Goal: Find specific page/section: Find specific page/section

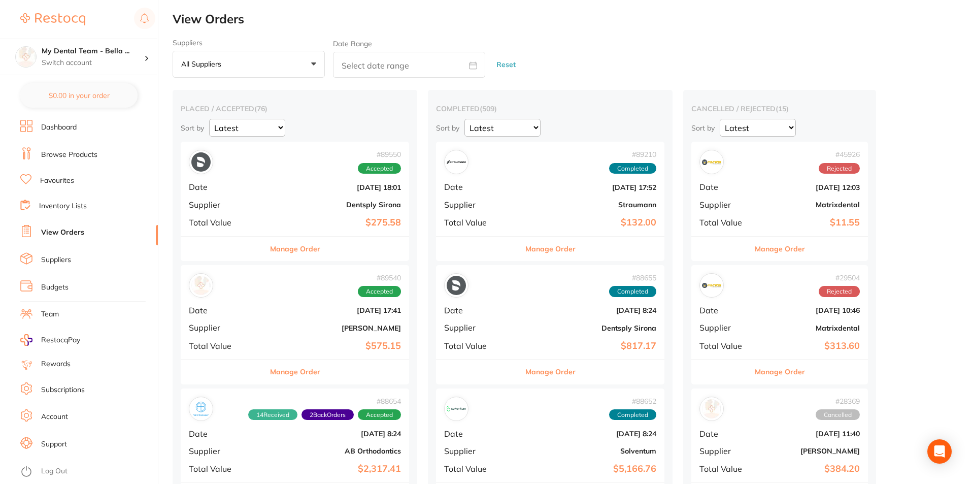
click at [284, 250] on button "Manage Order" at bounding box center [295, 249] width 50 height 24
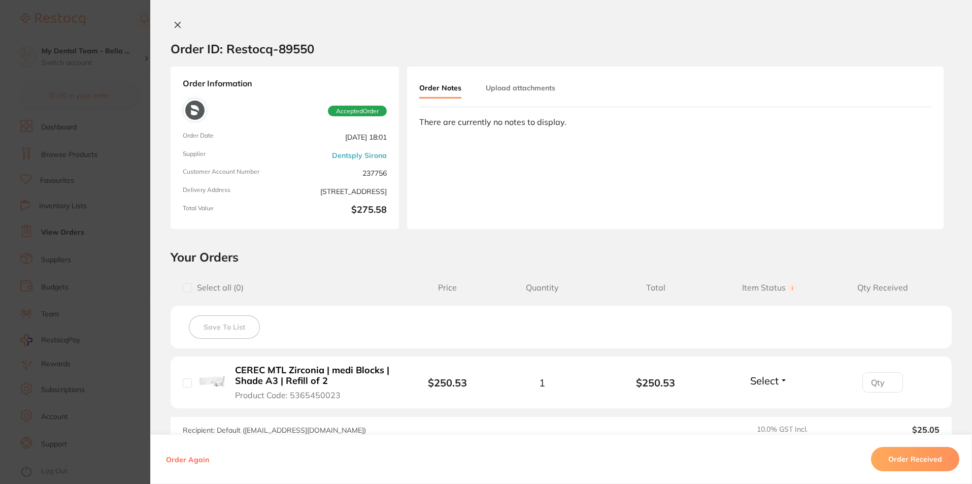
scroll to position [132, 0]
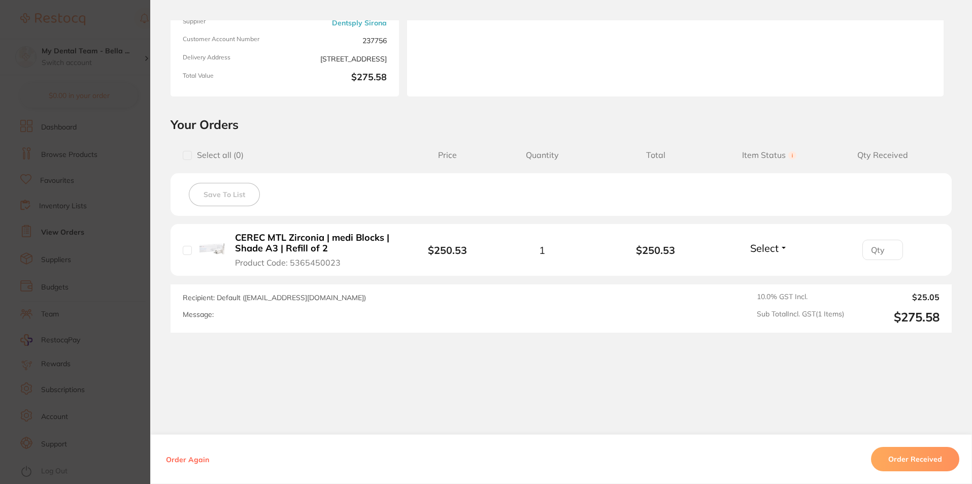
click at [123, 138] on section "Order ID: Restocq- 89550 Order Information Accepted Order Order Date [DATE] 18:…" at bounding box center [486, 242] width 972 height 484
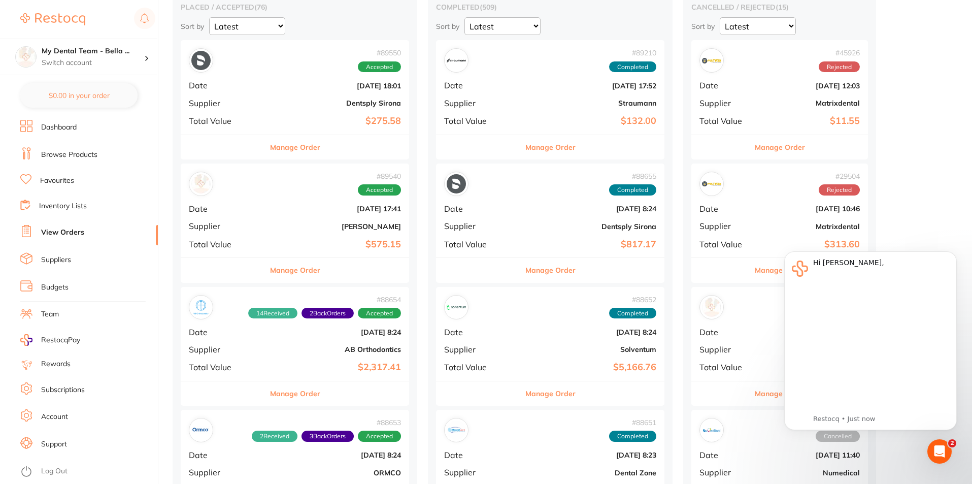
click at [270, 263] on button "Manage Order" at bounding box center [295, 270] width 50 height 24
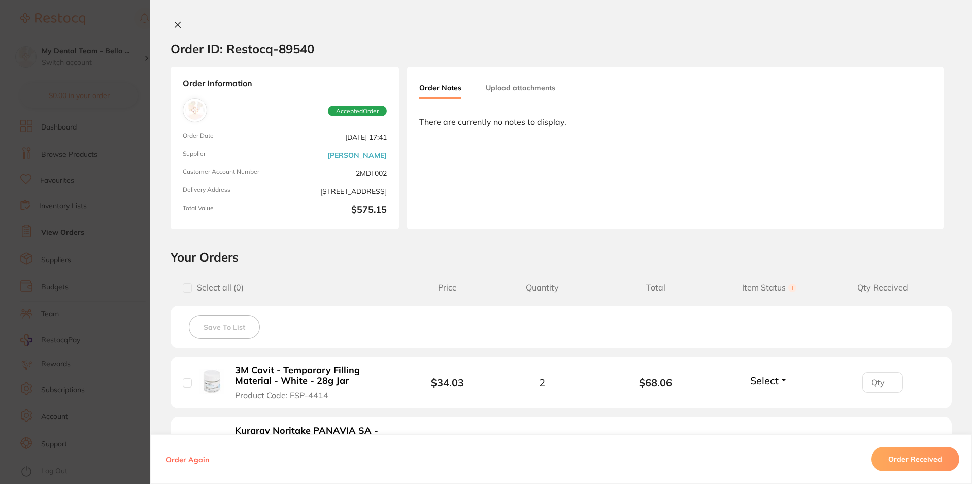
scroll to position [254, 0]
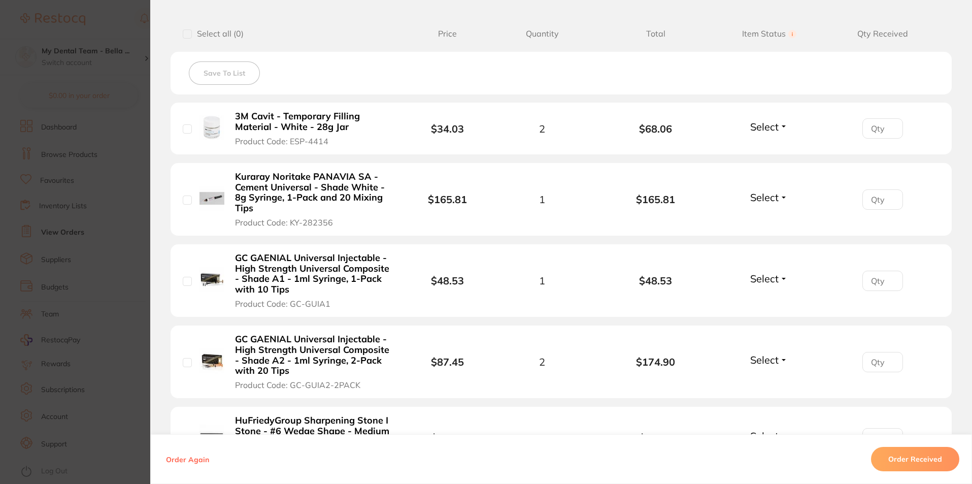
click at [98, 267] on section "Order ID: Restocq- 89540 Order Information Accepted Order Order Date [DATE] 17:…" at bounding box center [486, 242] width 972 height 484
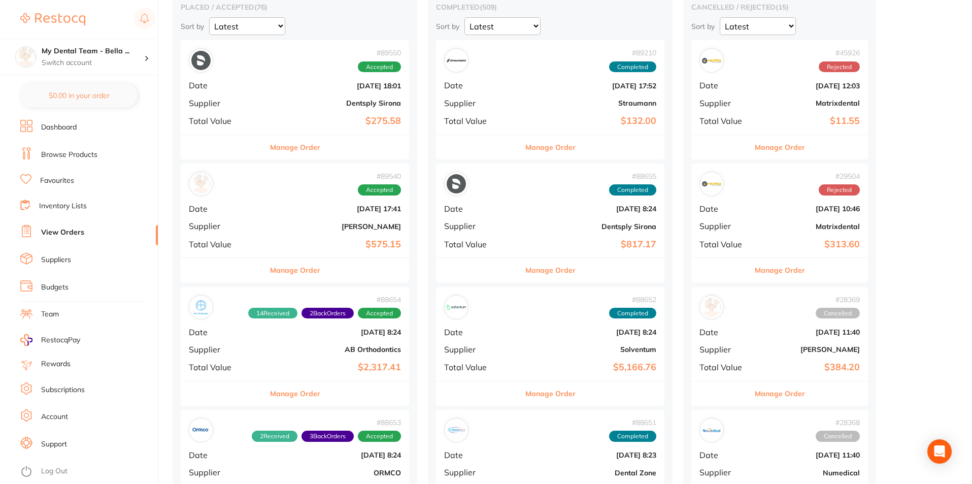
click at [54, 179] on link "Favourites" at bounding box center [57, 181] width 34 height 10
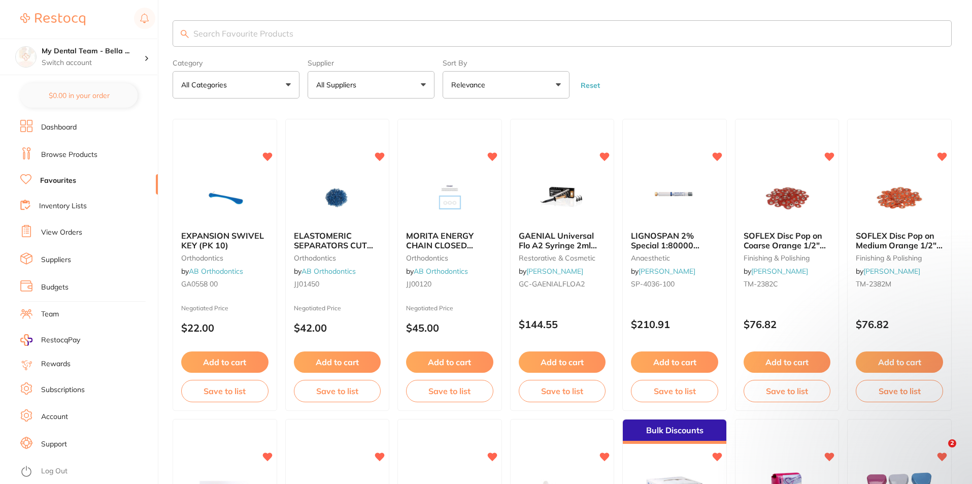
click at [319, 34] on input "search" at bounding box center [562, 33] width 779 height 26
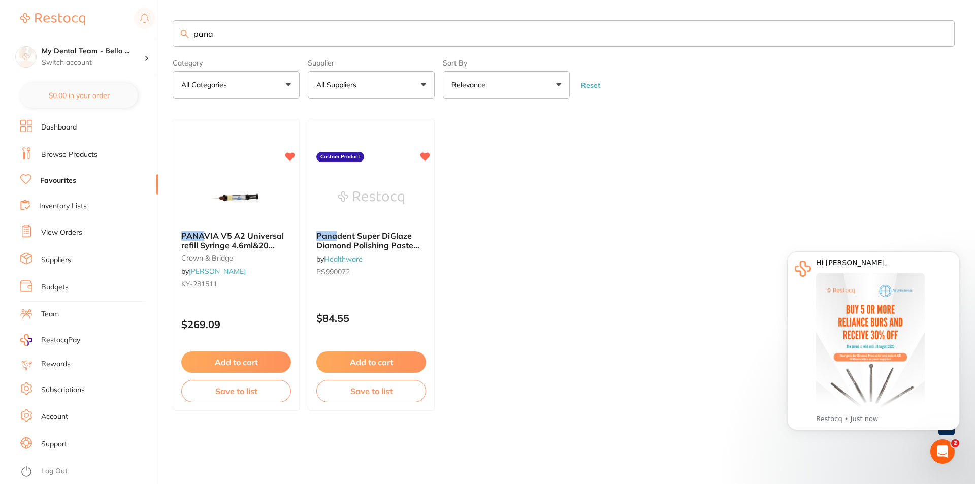
type input "pana"
click at [67, 232] on link "View Orders" at bounding box center [61, 232] width 41 height 10
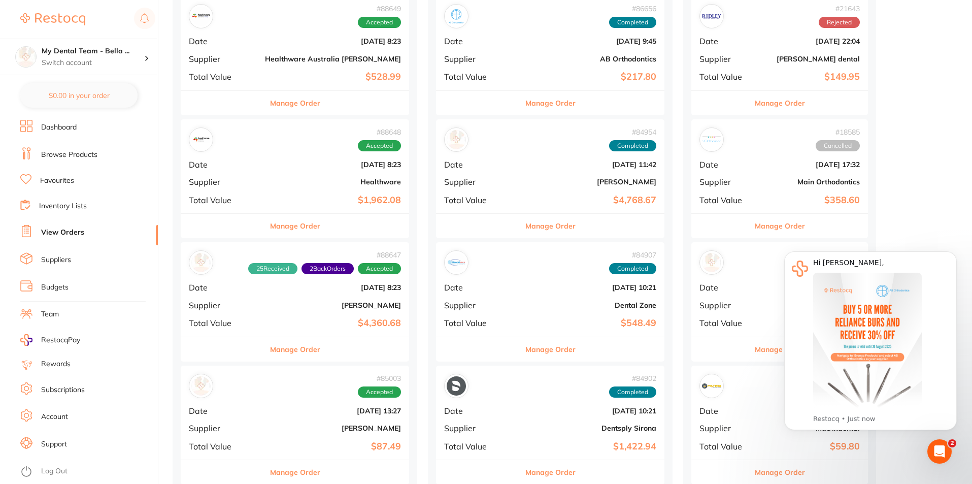
click at [305, 354] on div "Manage Order" at bounding box center [295, 349] width 228 height 25
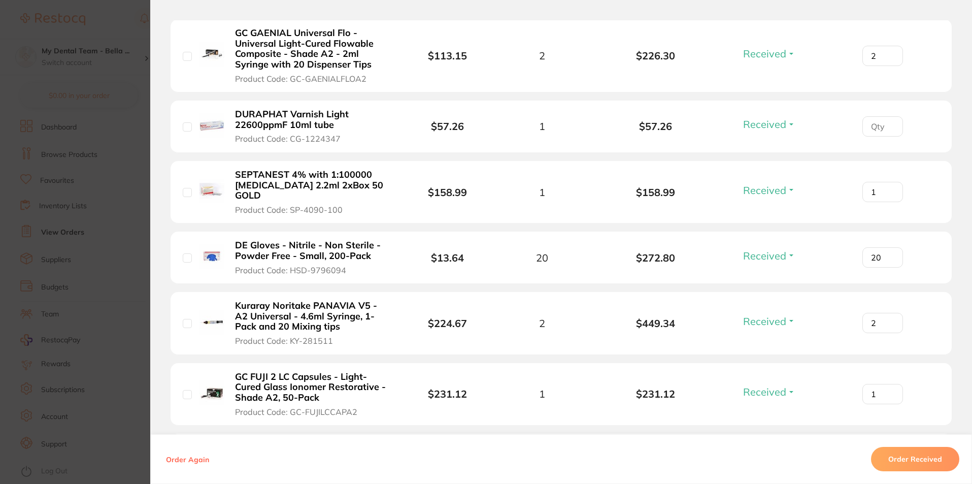
scroll to position [355, 0]
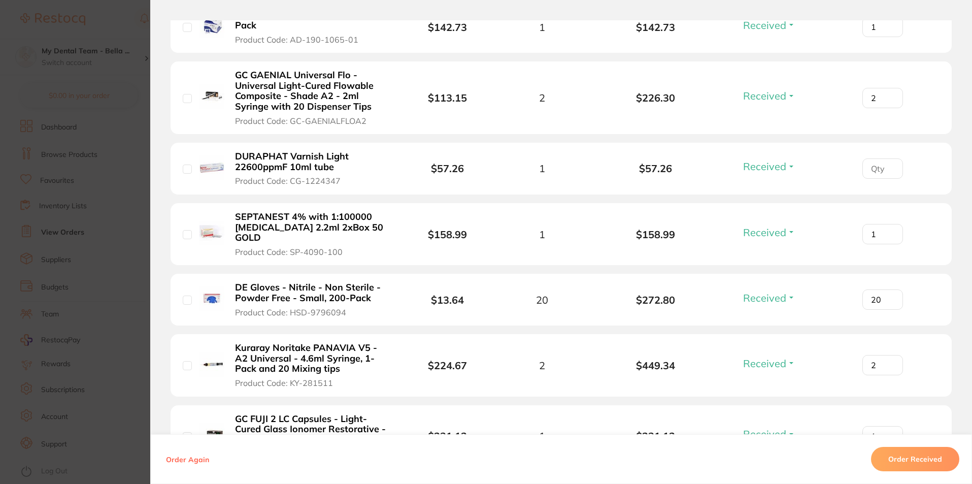
click at [119, 101] on section "Order ID: Restocq- 88647 Order Information 25 Received 2 Back Orders Accepted O…" at bounding box center [486, 242] width 972 height 484
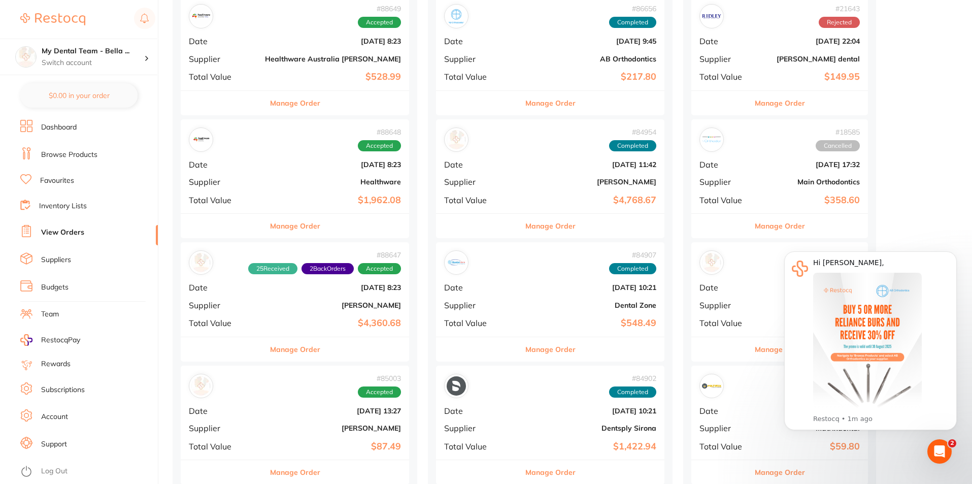
click at [73, 180] on link "Favourites" at bounding box center [57, 181] width 34 height 10
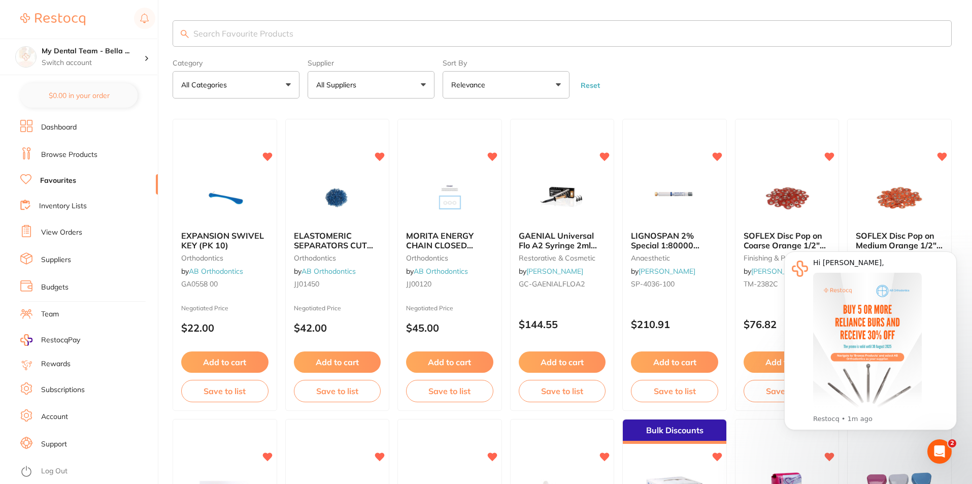
click at [330, 37] on input "search" at bounding box center [562, 33] width 779 height 26
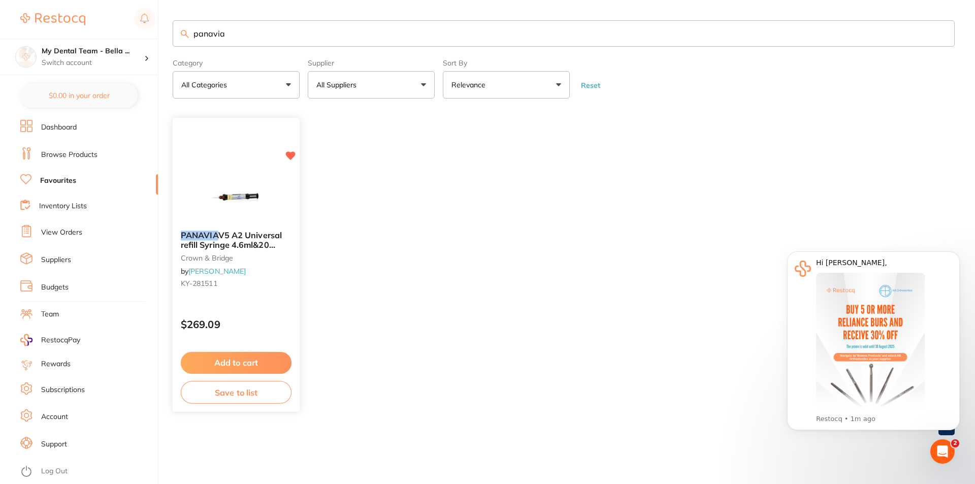
type input "panavia"
click at [226, 195] on img at bounding box center [236, 197] width 67 height 51
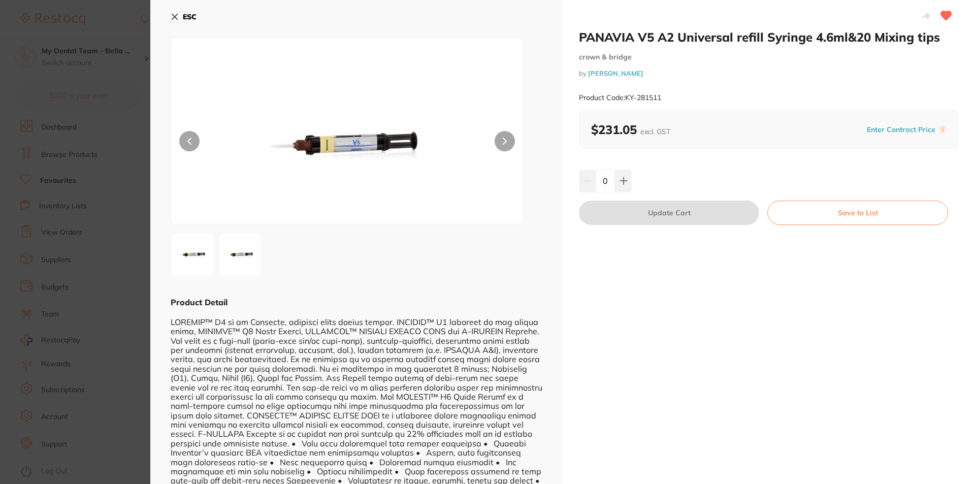
click at [186, 19] on b "ESC" at bounding box center [190, 16] width 14 height 9
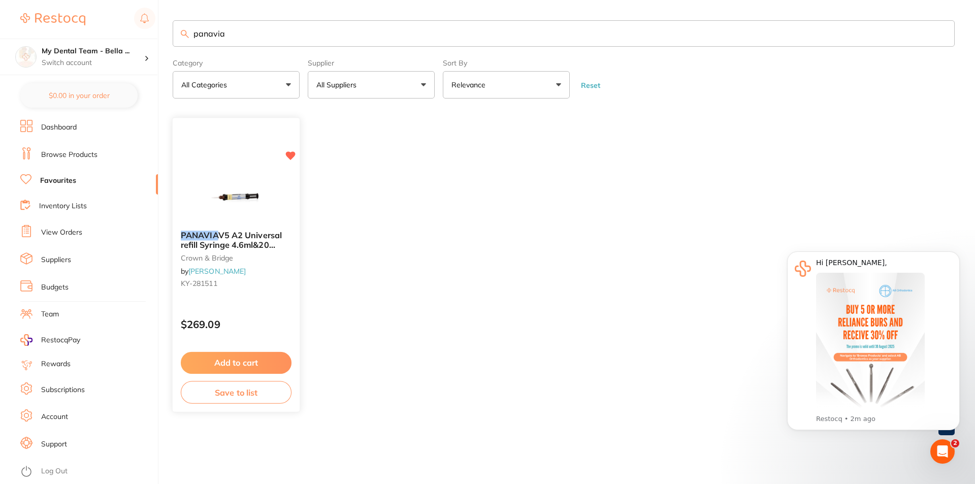
click at [236, 271] on link "[PERSON_NAME]" at bounding box center [216, 271] width 57 height 9
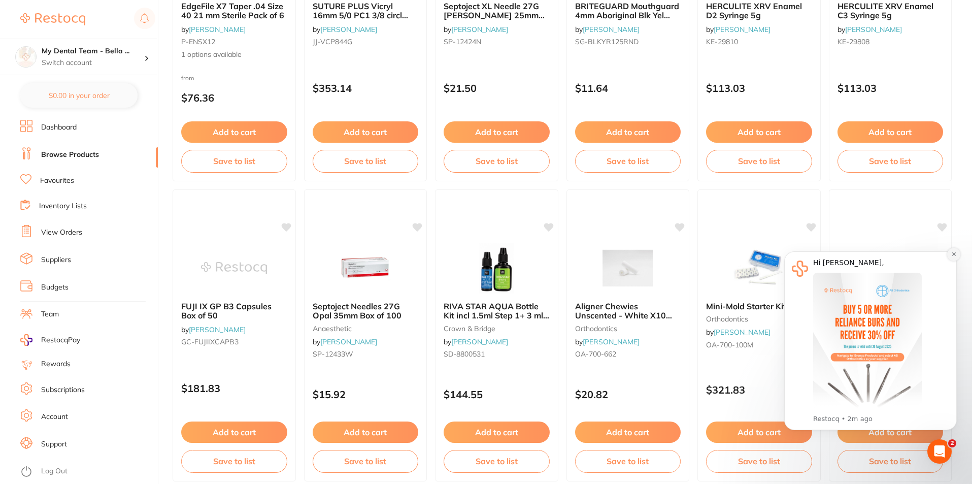
click at [954, 256] on icon "Dismiss notification" at bounding box center [954, 254] width 6 height 6
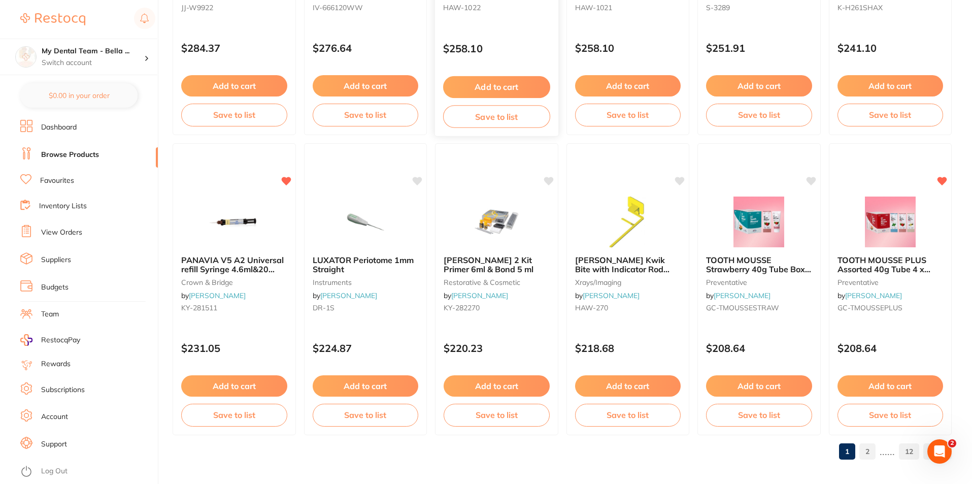
scroll to position [2404, 0]
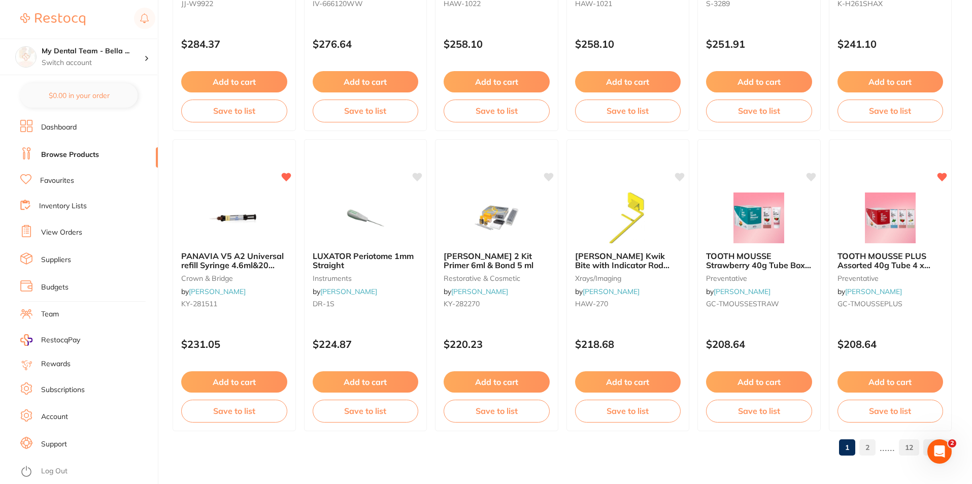
click at [869, 450] on link "2" at bounding box center [867, 447] width 16 height 20
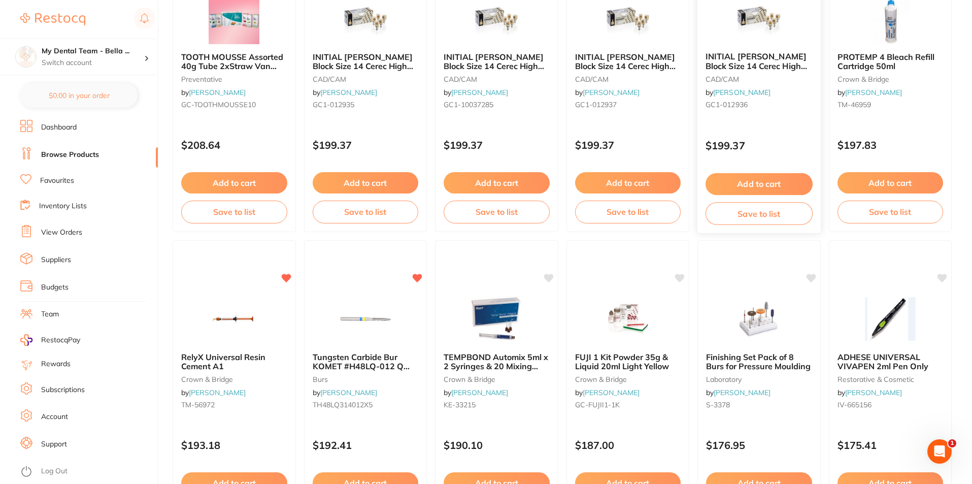
scroll to position [254, 0]
